Goal: Task Accomplishment & Management: Manage account settings

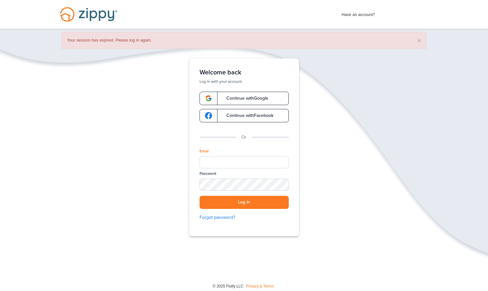
click at [247, 158] on input "Email" at bounding box center [243, 162] width 89 height 12
type input "**********"
click at [199, 196] on button "Log in" at bounding box center [243, 202] width 89 height 13
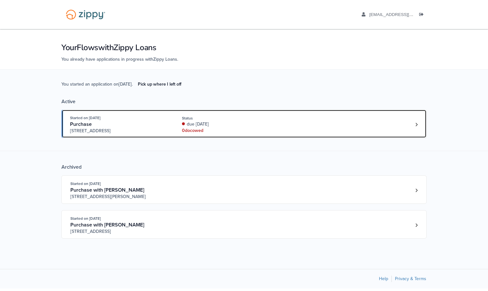
click at [243, 128] on div "0 doc owed" at bounding box center [224, 131] width 85 height 6
